Goal: Task Accomplishment & Management: Manage account settings

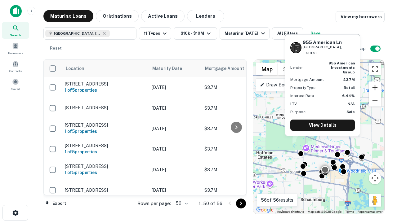
click at [375, 88] on button "Zoom in" at bounding box center [374, 88] width 12 height 12
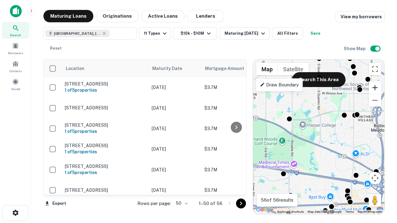
click at [375, 88] on button "Zoom in" at bounding box center [374, 88] width 12 height 12
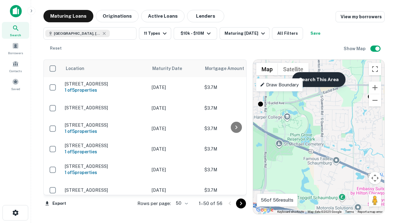
click at [318, 80] on button "Search This Area" at bounding box center [318, 79] width 53 height 15
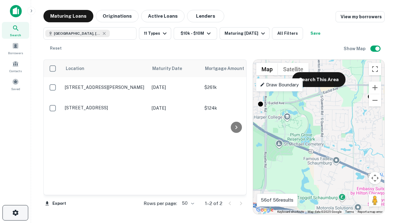
click at [15, 213] on icon "button" at bounding box center [15, 212] width 7 height 7
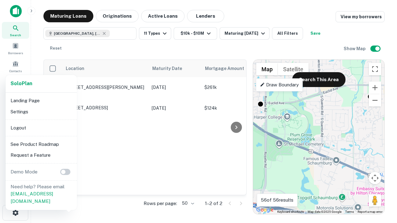
click at [41, 128] on li "Logout" at bounding box center [41, 127] width 66 height 11
